Goal: Task Accomplishment & Management: Use online tool/utility

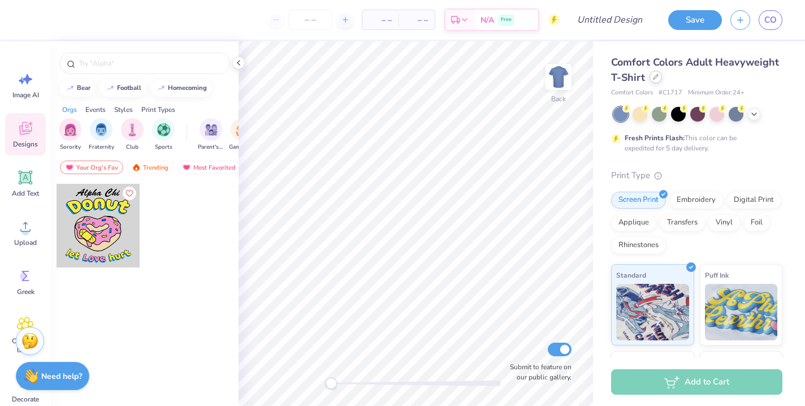
click at [658, 78] on icon at bounding box center [656, 77] width 6 height 6
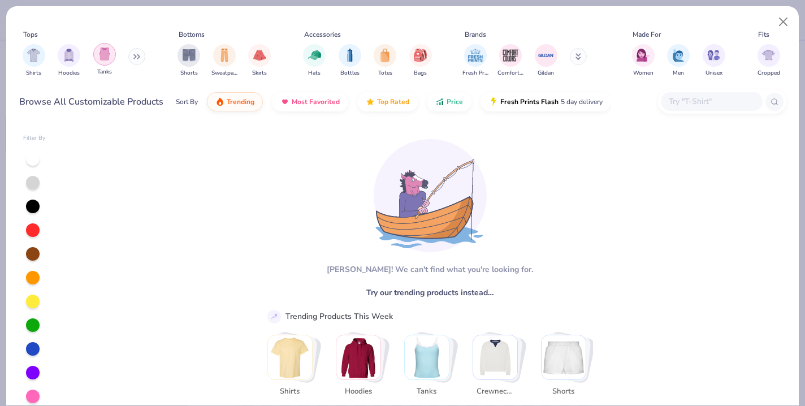
click at [105, 59] on img "filter for Tanks" at bounding box center [104, 54] width 12 height 13
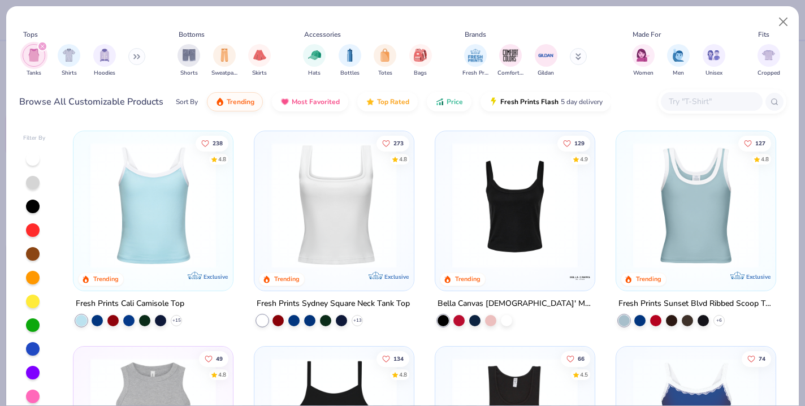
click at [266, 200] on img at bounding box center [197, 206] width 137 height 126
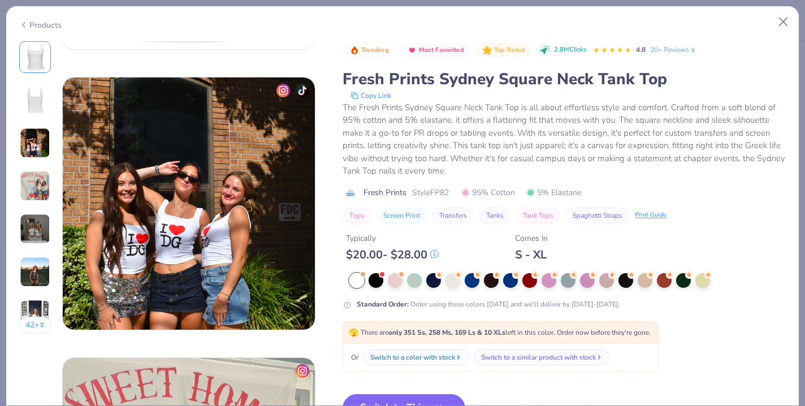
scroll to position [552, 0]
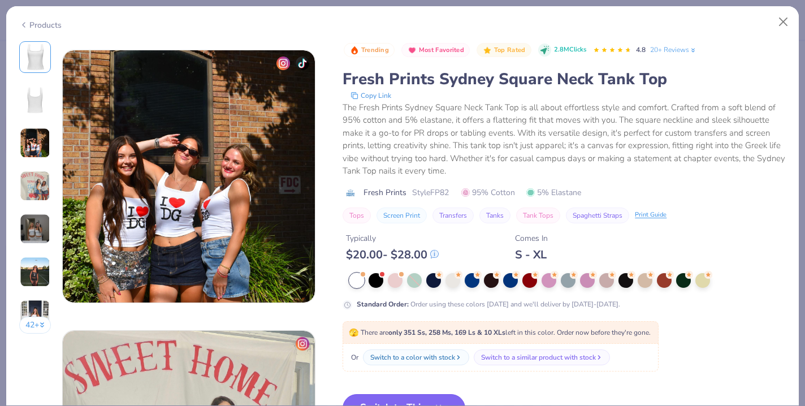
click at [409, 402] on button "Switch to This" at bounding box center [404, 408] width 123 height 28
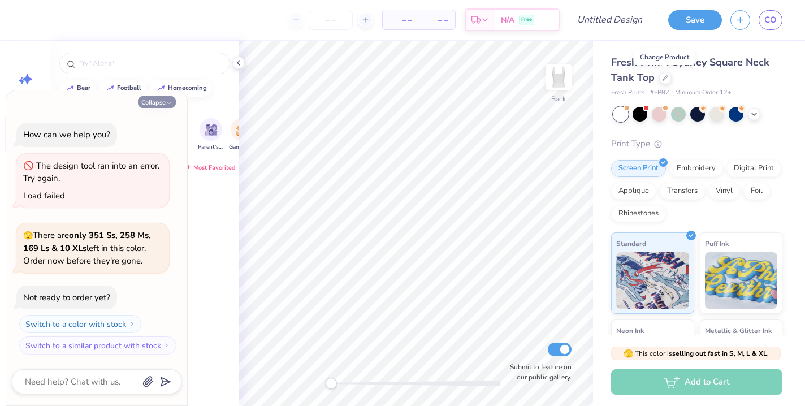
click at [165, 102] on button "Collapse" at bounding box center [157, 102] width 38 height 12
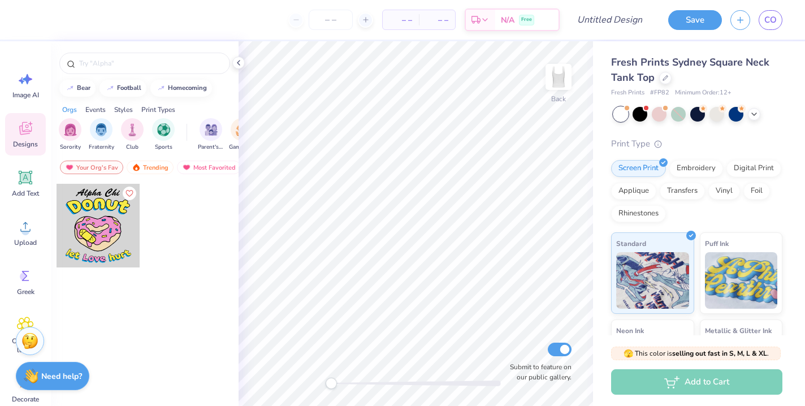
type textarea "x"
click at [145, 64] on input "text" at bounding box center [150, 63] width 145 height 11
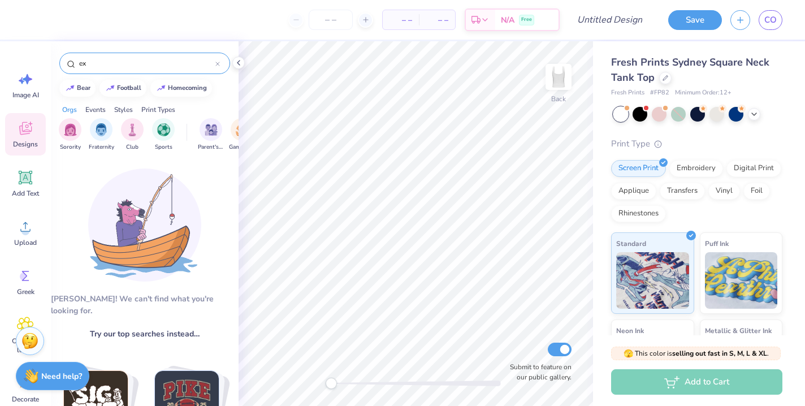
type input "e"
type input "Executive"
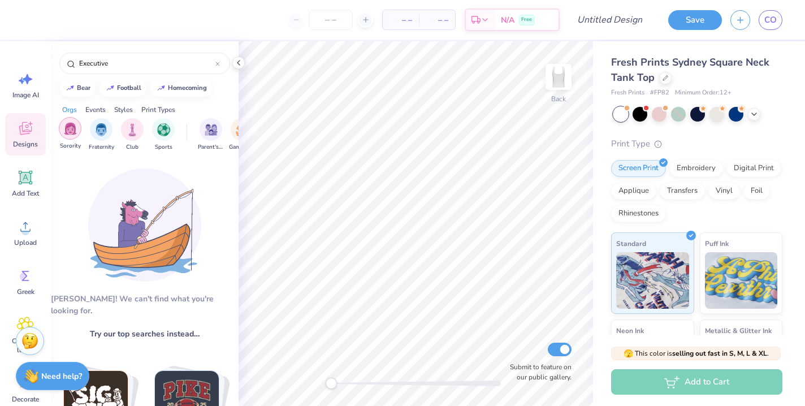
click at [75, 130] on img "filter for Sorority" at bounding box center [70, 128] width 13 height 13
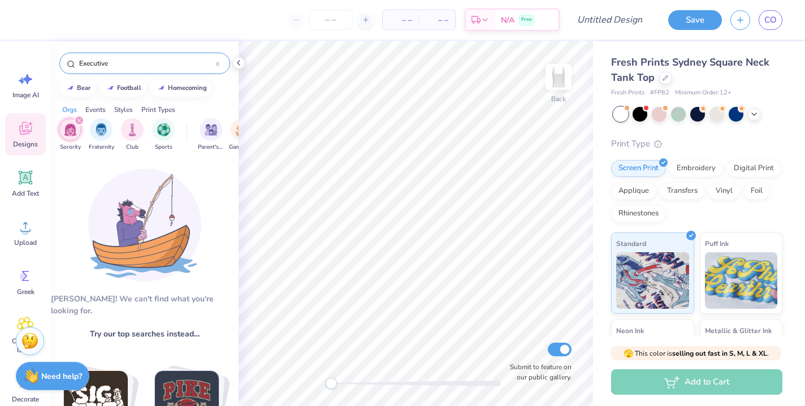
click at [221, 63] on div "Executive" at bounding box center [144, 63] width 171 height 21
click at [197, 67] on input "Executive" at bounding box center [146, 63] width 137 height 11
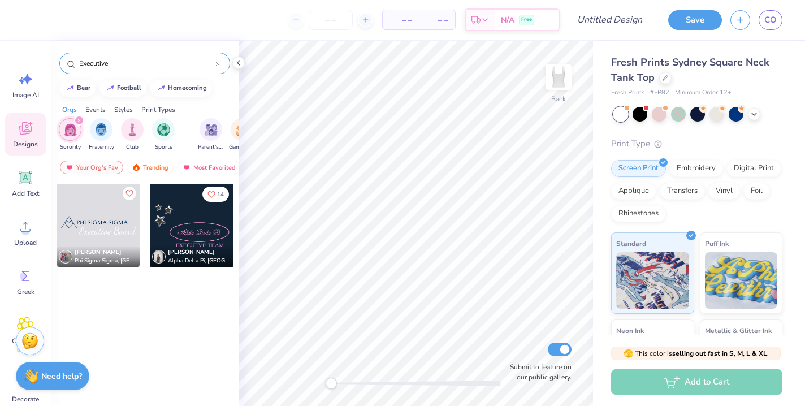
click at [197, 67] on input "Executive" at bounding box center [146, 63] width 137 height 11
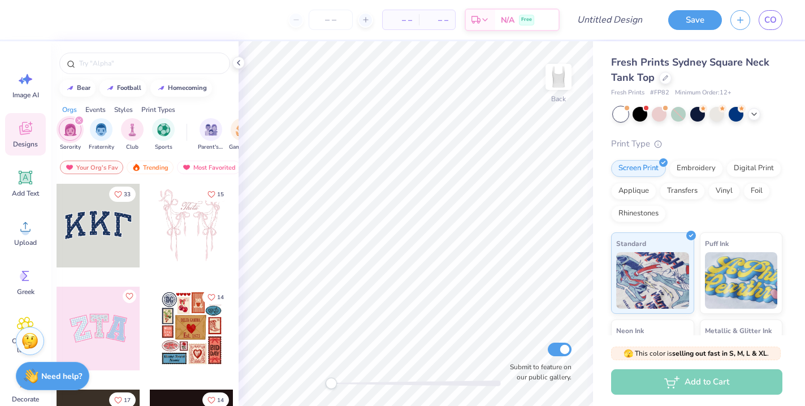
click at [102, 344] on div at bounding box center [99, 329] width 84 height 84
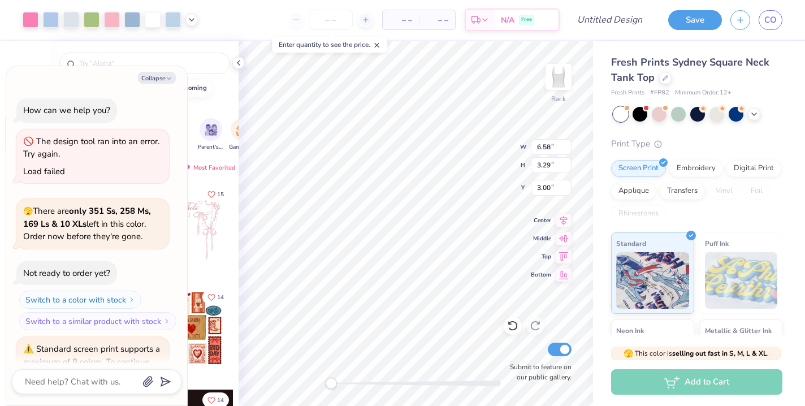
scroll to position [84, 0]
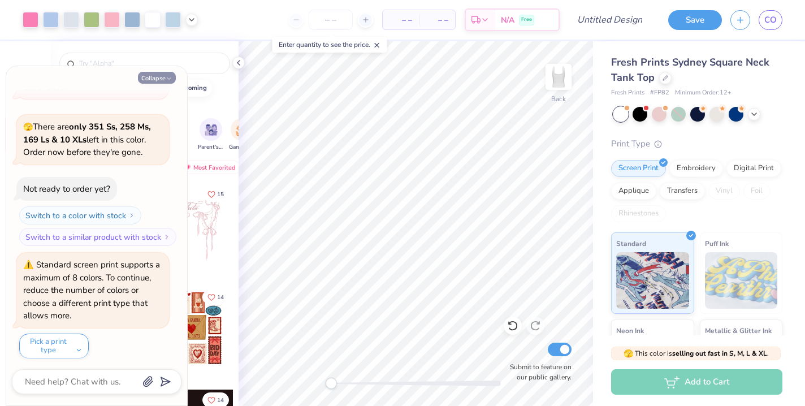
click at [152, 81] on button "Collapse" at bounding box center [157, 78] width 38 height 12
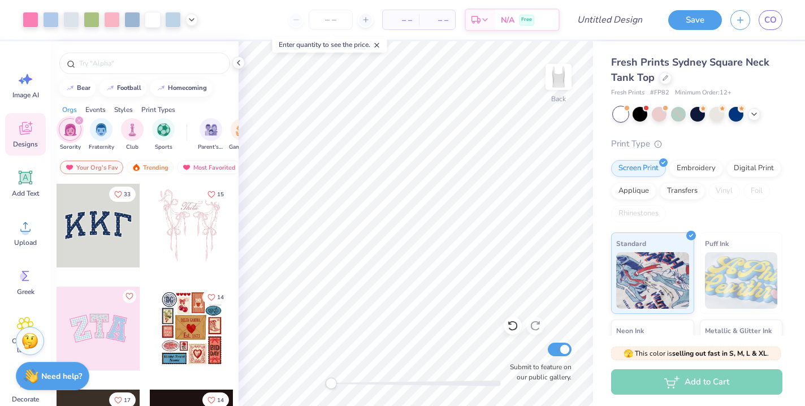
type textarea "x"
click at [137, 62] on input "text" at bounding box center [150, 63] width 145 height 11
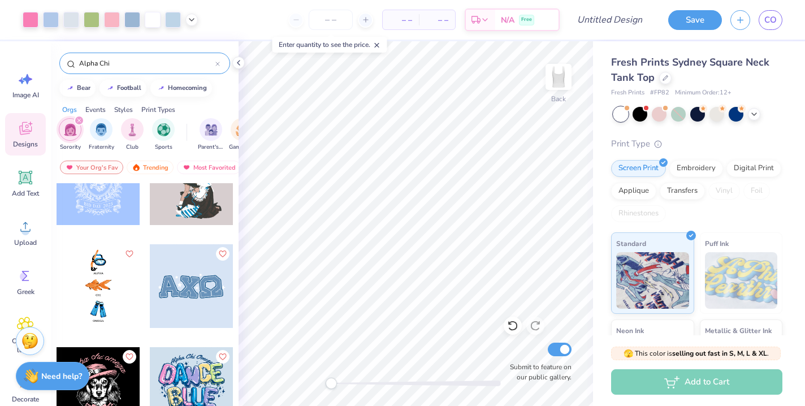
scroll to position [1388, 0]
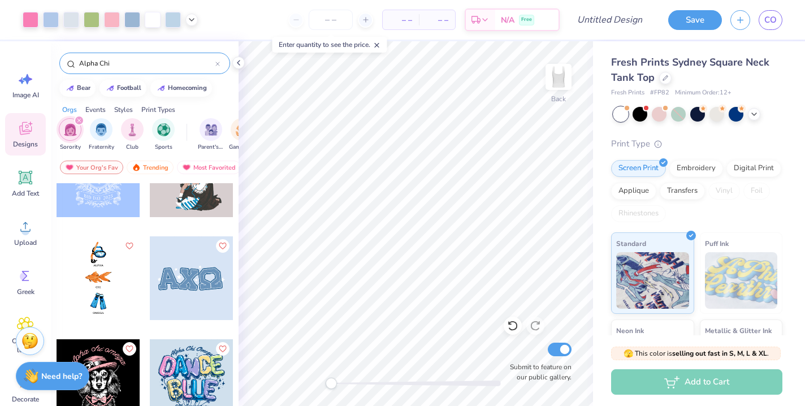
type input "Alpha Chi"
click at [149, 261] on div at bounding box center [108, 278] width 84 height 84
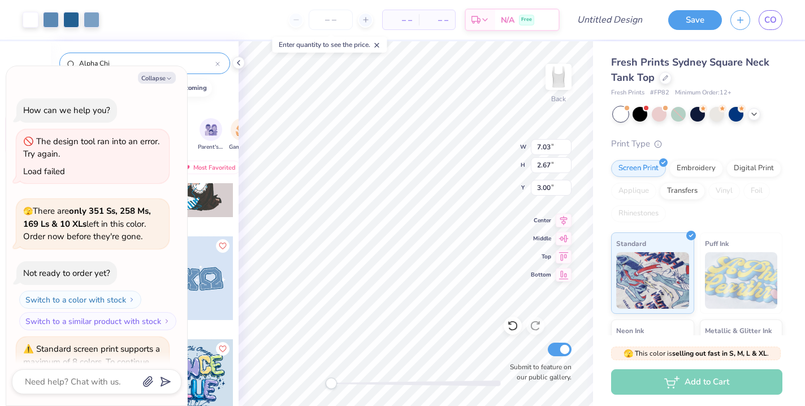
scroll to position [195, 0]
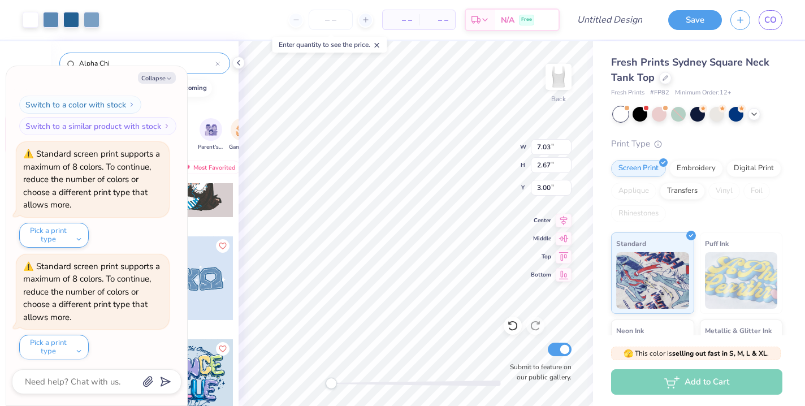
type textarea "x"
type input "6.46"
type input "3.19"
type input "3.05"
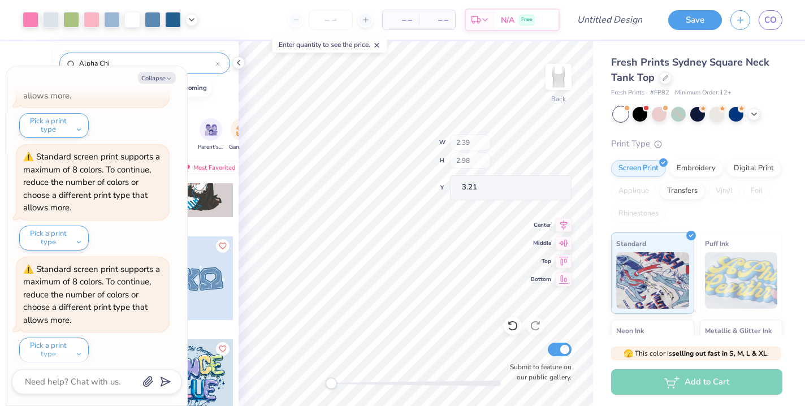
scroll to position [528, 0]
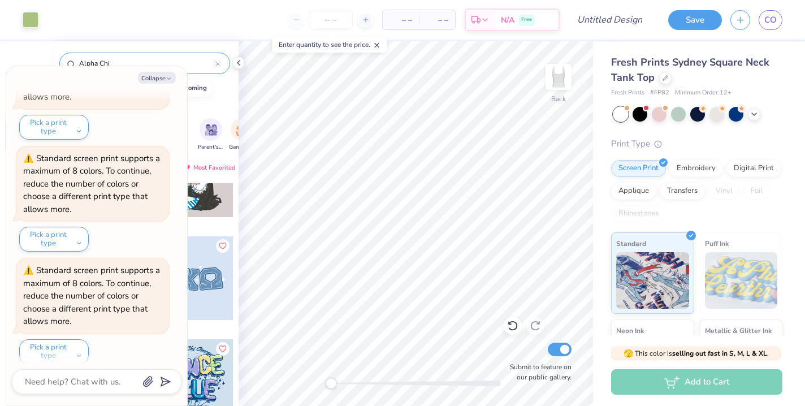
click at [207, 271] on div at bounding box center [192, 278] width 84 height 84
click at [169, 80] on icon "button" at bounding box center [169, 78] width 7 height 7
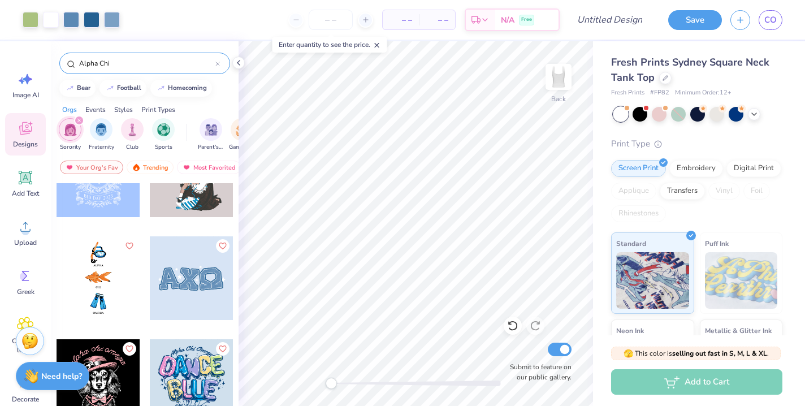
type textarea "x"
click at [29, 178] on icon at bounding box center [25, 177] width 11 height 11
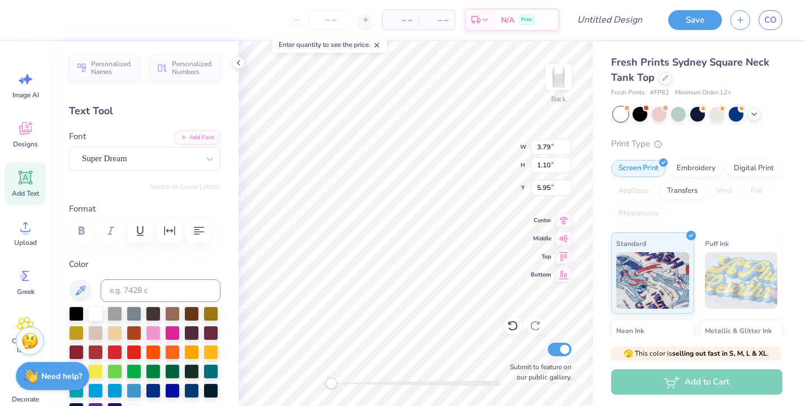
scroll to position [0, 2]
type textarea "EXEC 2025"
type input "7.03"
type input "0.99"
type input "6.00"
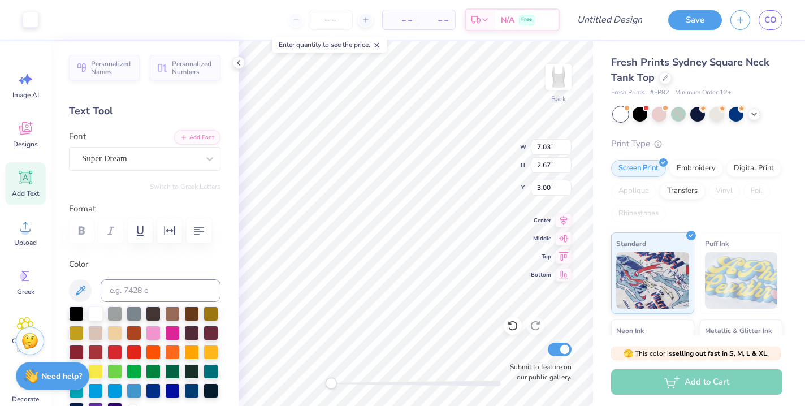
type input "2.53"
type input "0.36"
type input "5.67"
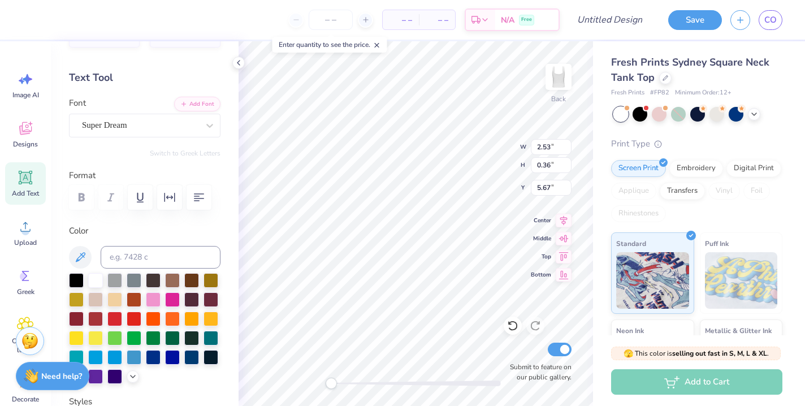
scroll to position [31, 0]
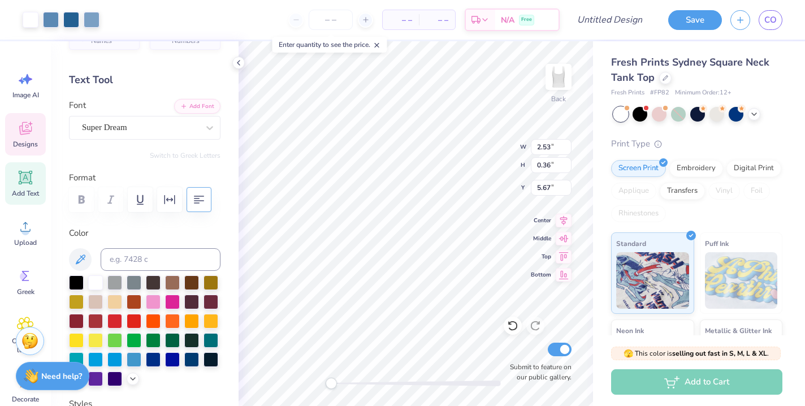
type input "7.03"
type input "2.67"
type input "3.00"
type input "2.53"
type input "0.36"
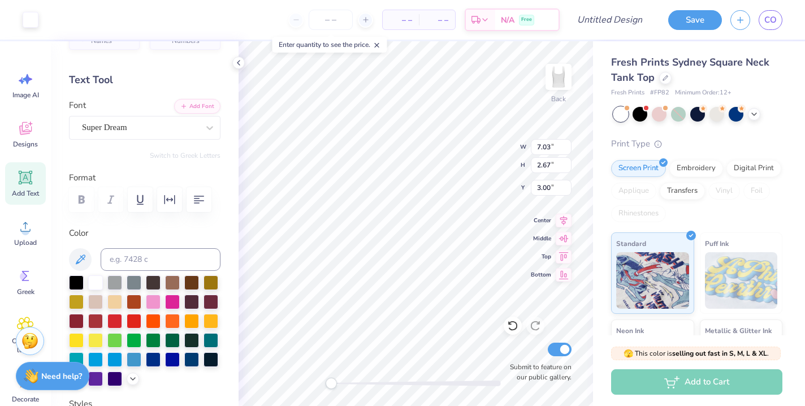
type input "5.67"
click at [110, 260] on input at bounding box center [161, 259] width 120 height 23
type input "647"
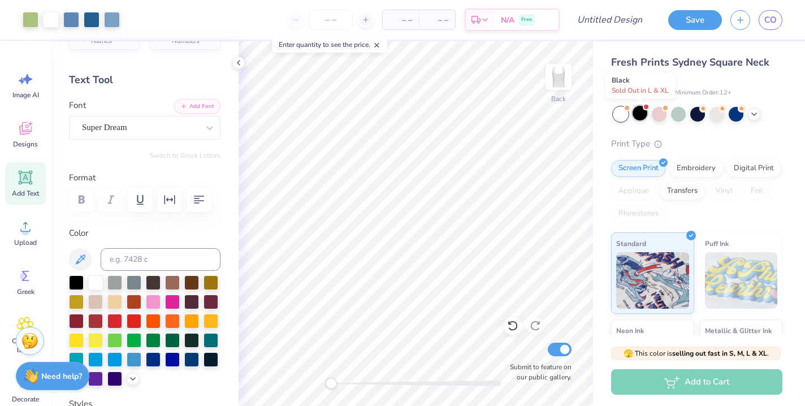
click at [637, 116] on div at bounding box center [640, 113] width 15 height 15
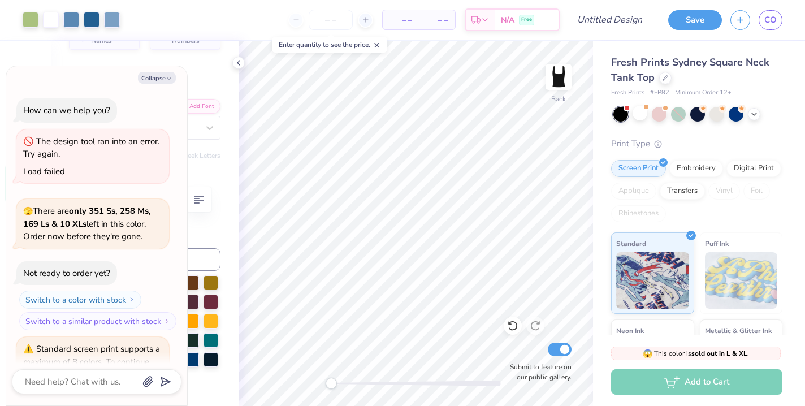
scroll to position [686, 0]
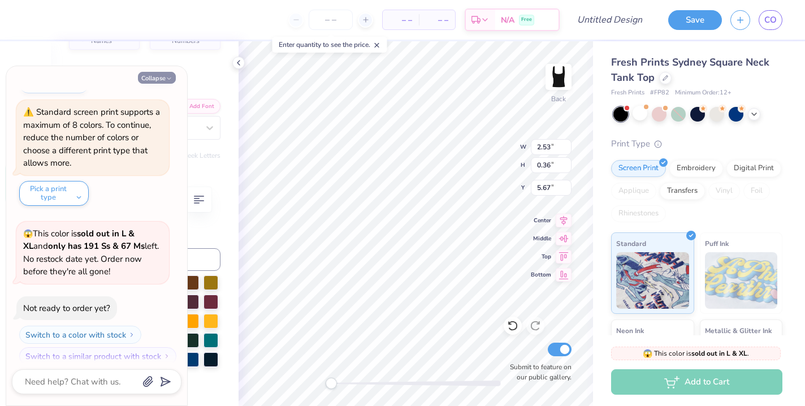
click at [169, 75] on icon "button" at bounding box center [169, 78] width 7 height 7
type textarea "x"
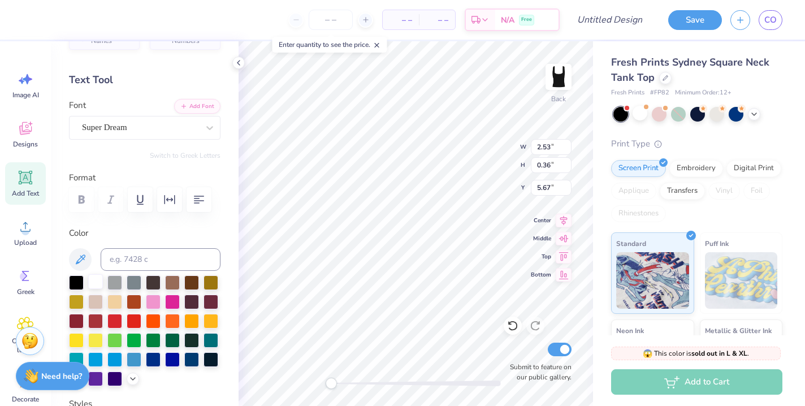
click at [95, 279] on div at bounding box center [95, 281] width 15 height 15
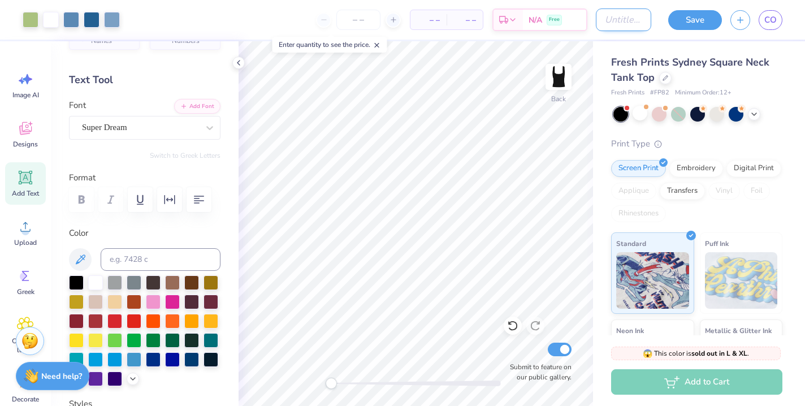
click at [638, 13] on input "Design Title" at bounding box center [623, 19] width 55 height 23
type input "EXEC TANK"
click at [698, 11] on button "Save" at bounding box center [695, 18] width 54 height 20
click at [431, 15] on span "– –" at bounding box center [428, 20] width 23 height 12
drag, startPoint x: 677, startPoint y: 74, endPoint x: 355, endPoint y: 16, distance: 326.9
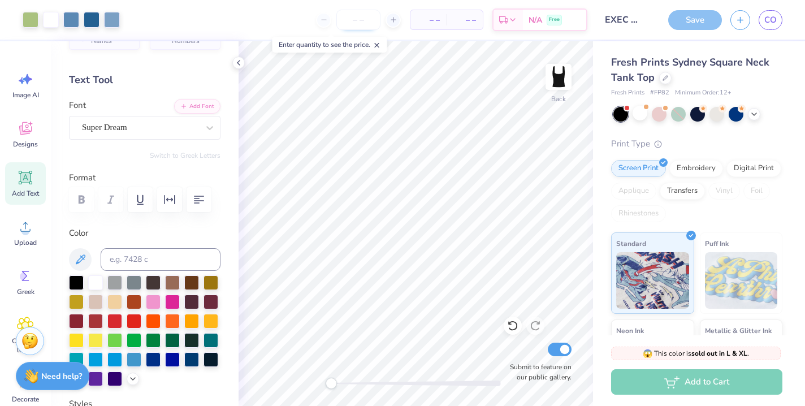
click at [355, 16] on input "number" at bounding box center [358, 20] width 44 height 20
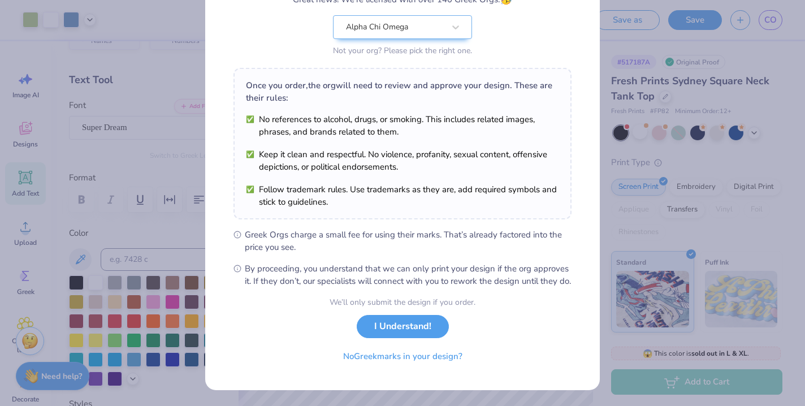
scroll to position [123, 0]
click at [391, 329] on button "I Understand!" at bounding box center [403, 323] width 92 height 23
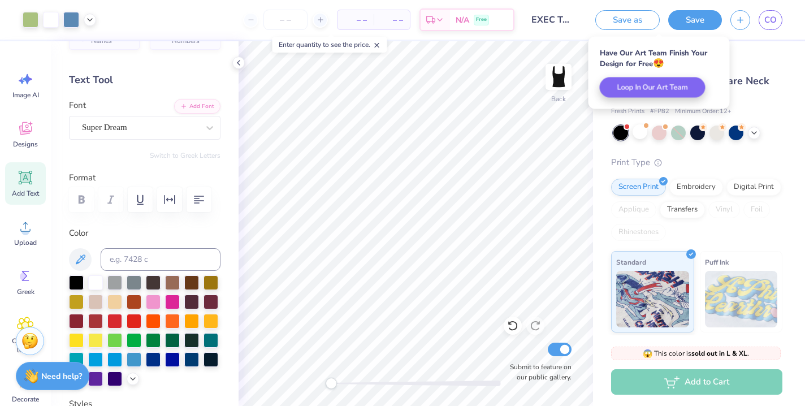
scroll to position [0, 0]
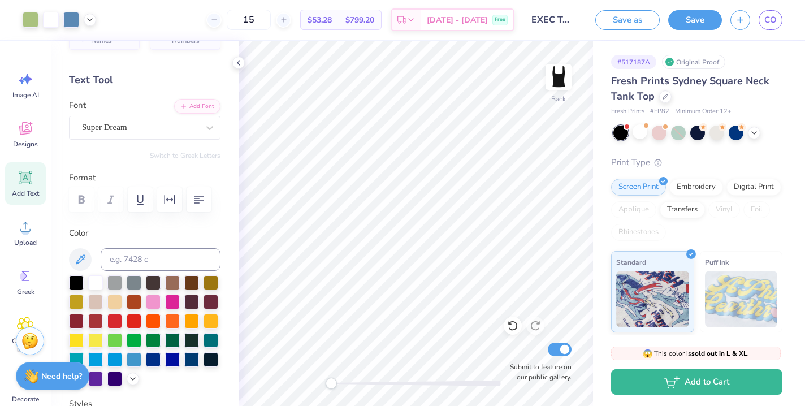
type input "15"
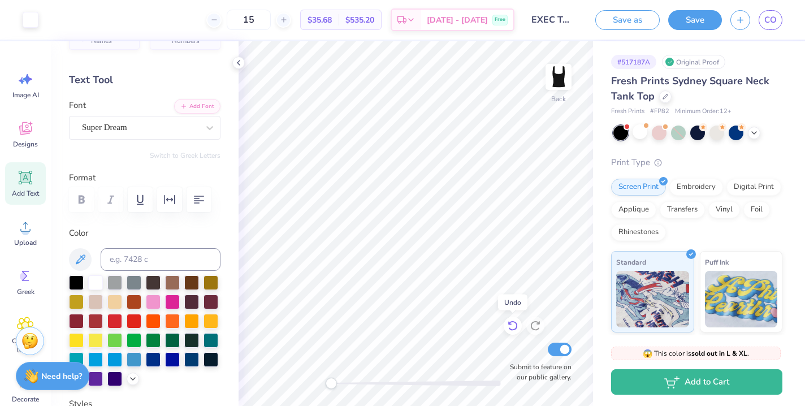
click at [510, 322] on icon at bounding box center [512, 325] width 11 height 11
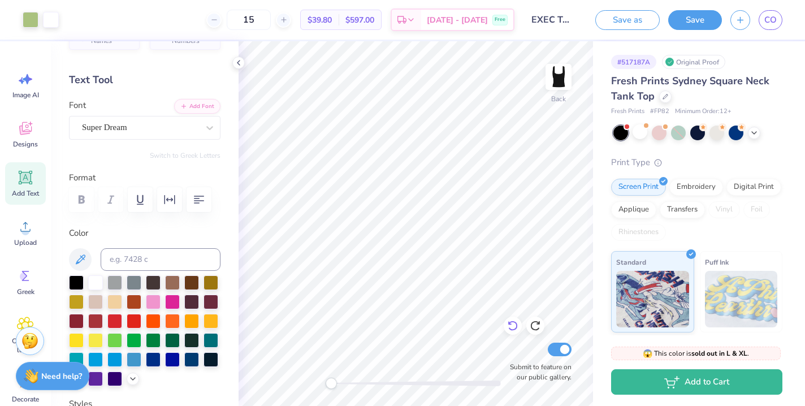
click at [508, 326] on icon at bounding box center [512, 325] width 11 height 11
